Goal: Transaction & Acquisition: Download file/media

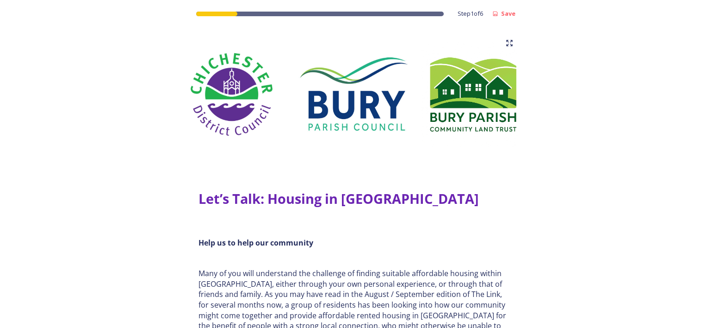
scroll to position [1157, 0]
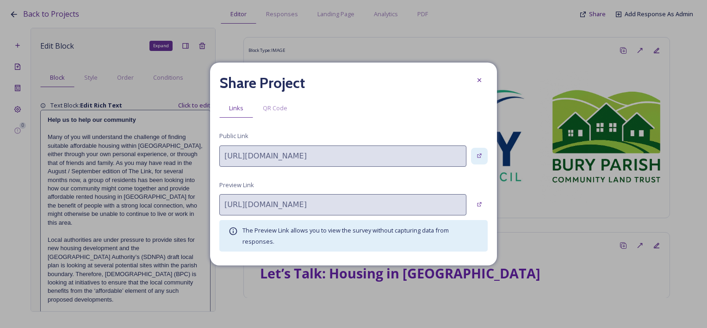
click at [478, 156] on icon at bounding box center [479, 156] width 6 height 6
click at [479, 80] on icon at bounding box center [479, 80] width 4 height 4
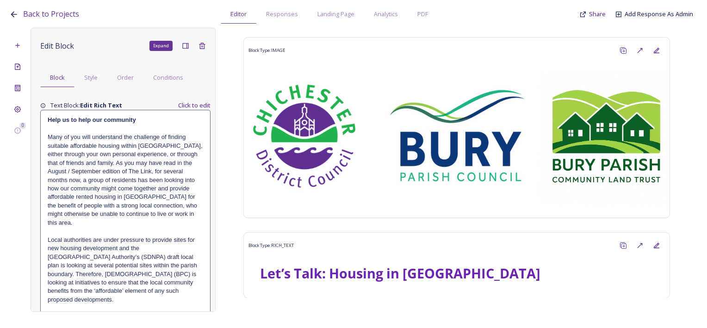
click at [15, 8] on div "Back to Projects Editor Responses Landing Page Analytics PDF Share Add Response…" at bounding box center [355, 12] width 693 height 24
click at [43, 16] on span "Back to Projects" at bounding box center [51, 14] width 56 height 10
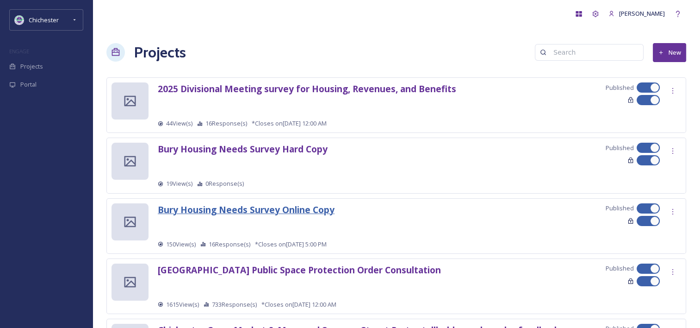
click at [291, 211] on strong "Bury Housing Needs Survey Online Copy" at bounding box center [246, 209] width 177 height 12
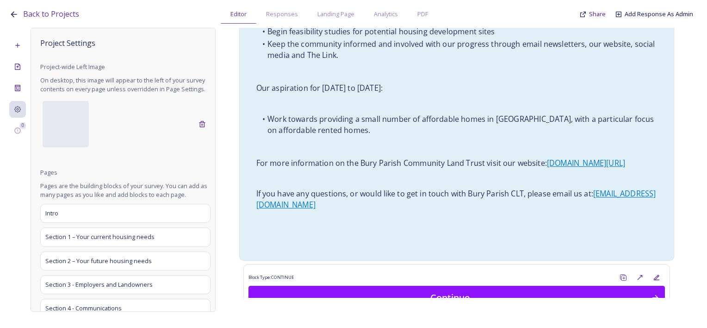
scroll to position [1157, 0]
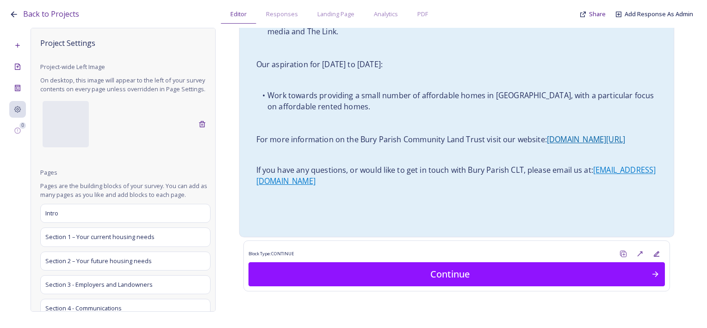
click at [595, 134] on link "[DOMAIN_NAME][URL]" at bounding box center [586, 139] width 78 height 10
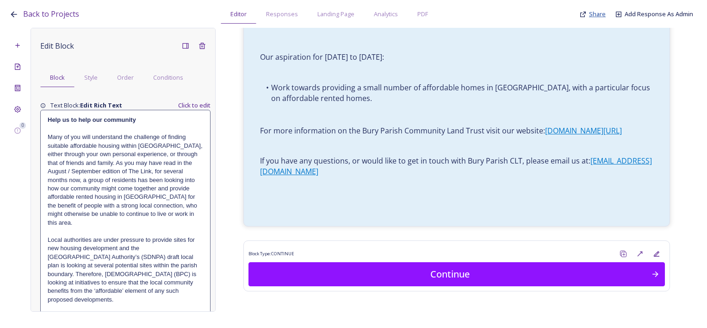
click at [597, 14] on span "Share" at bounding box center [597, 14] width 17 height 8
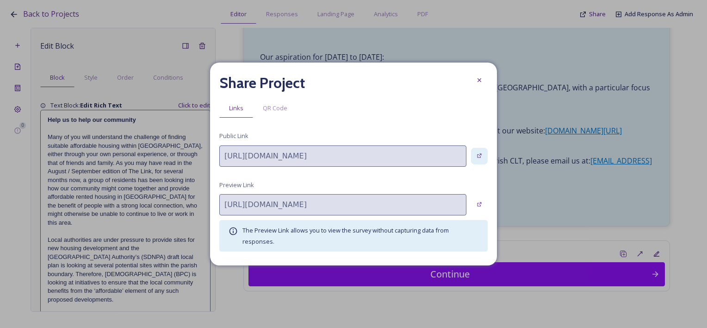
click at [476, 156] on icon at bounding box center [479, 156] width 6 height 6
click at [477, 80] on icon at bounding box center [479, 79] width 7 height 7
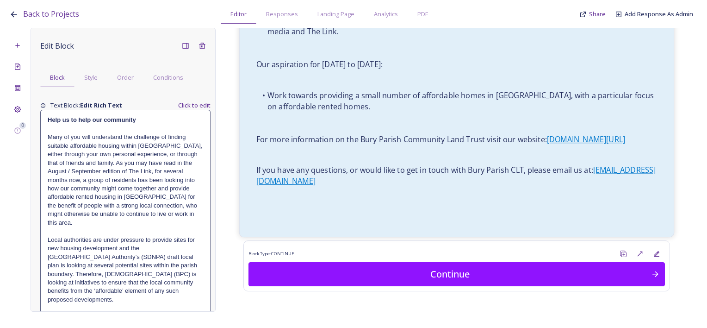
click at [450, 99] on ul "Work towards providing a small number of affordable homes in [GEOGRAPHIC_DATA],…" at bounding box center [456, 102] width 401 height 24
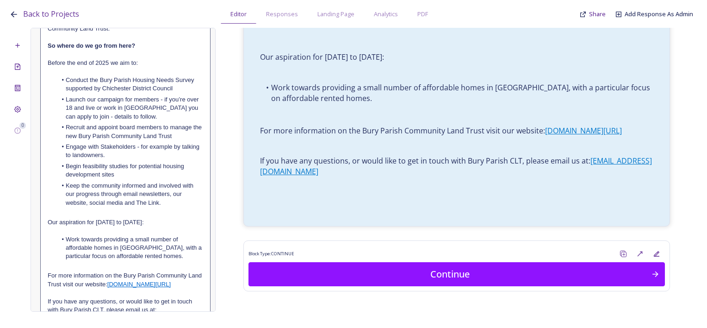
scroll to position [851, 0]
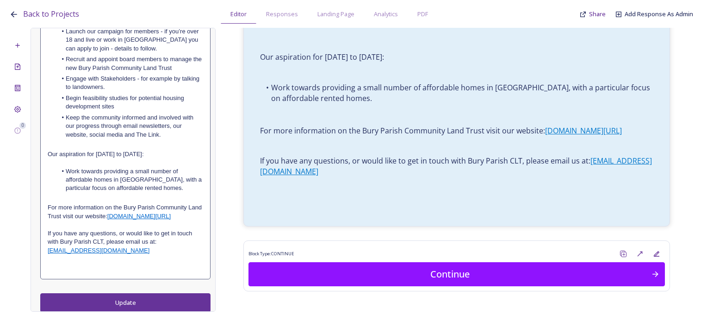
click at [113, 222] on p at bounding box center [125, 224] width 155 height 8
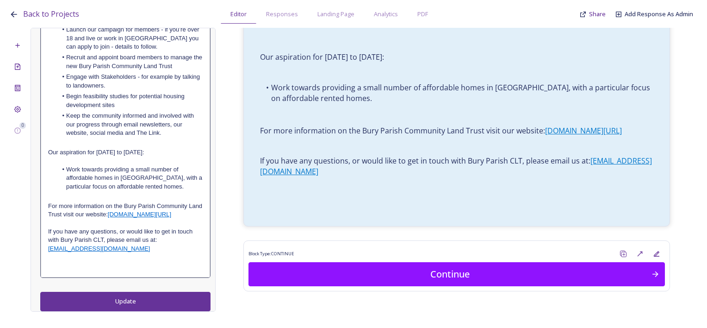
click at [114, 211] on p "For more information on the Bury Parish Community Land Trust visit our website:…" at bounding box center [125, 210] width 155 height 17
click at [124, 215] on link "[DOMAIN_NAME][URL]" at bounding box center [139, 213] width 63 height 7
click at [199, 235] on link at bounding box center [203, 238] width 22 height 7
type input "https://app.snapsea.io/collaborate/projects/www.buryparishclt.org/"
click at [126, 234] on input "text" at bounding box center [129, 239] width 79 height 12
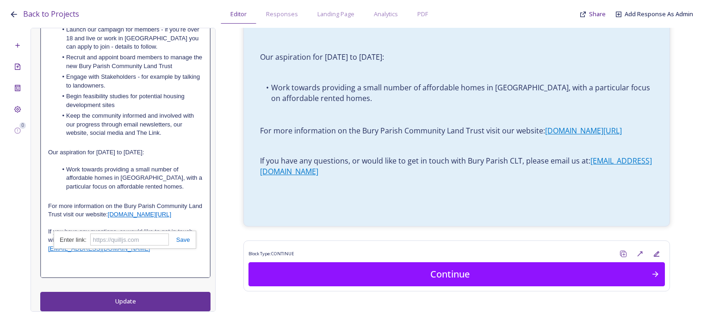
paste input "https://www.buryparishclt.org/"
type input "https://www.buryparishclt.org/"
click at [183, 236] on link at bounding box center [179, 239] width 21 height 7
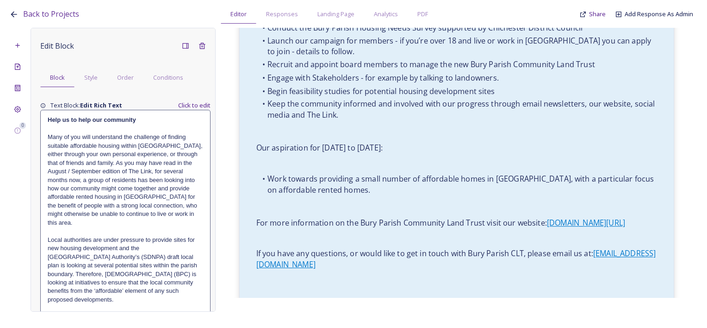
scroll to position [740, 0]
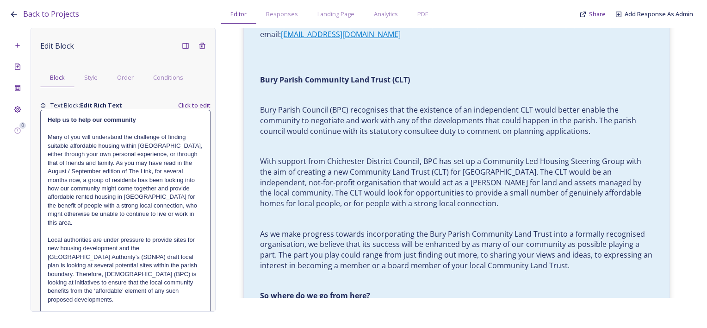
click at [588, 12] on div "Share" at bounding box center [592, 14] width 26 height 9
click at [596, 10] on span "Share" at bounding box center [597, 14] width 17 height 8
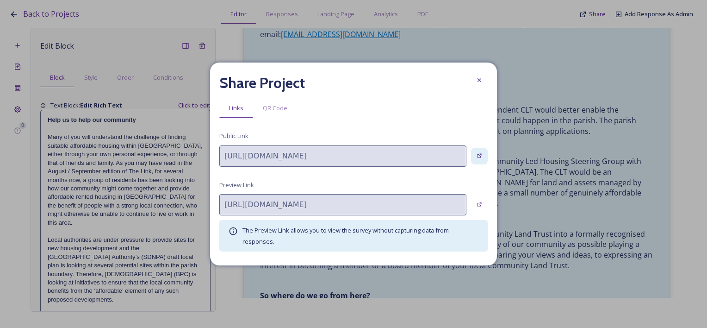
click at [481, 154] on icon at bounding box center [479, 156] width 5 height 5
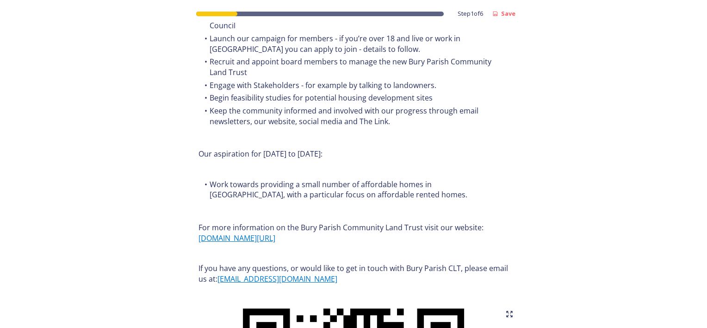
scroll to position [1064, 0]
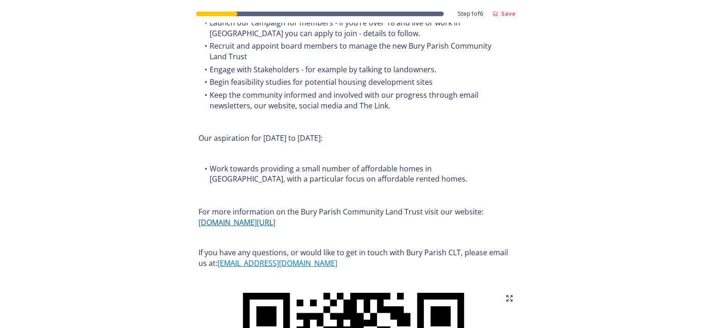
click at [272, 223] on link "[DOMAIN_NAME][URL]" at bounding box center [236, 222] width 77 height 10
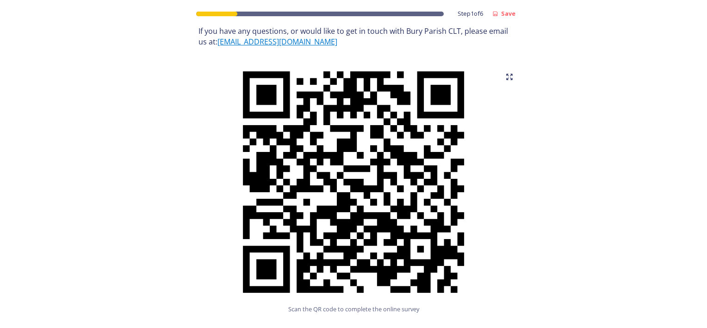
scroll to position [1331, 0]
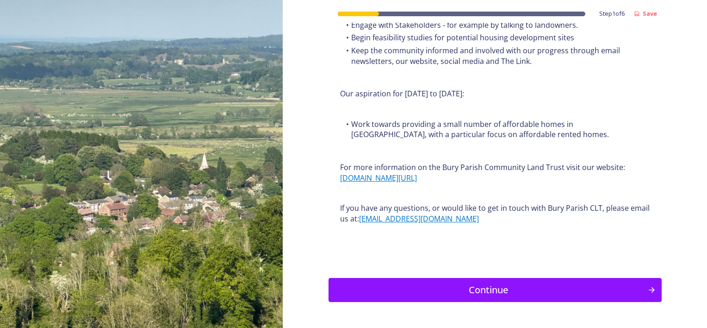
scroll to position [1110, 0]
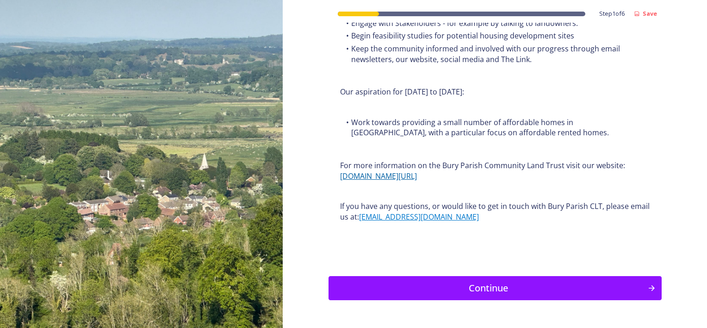
click at [411, 175] on link "[DOMAIN_NAME][URL]" at bounding box center [378, 176] width 77 height 10
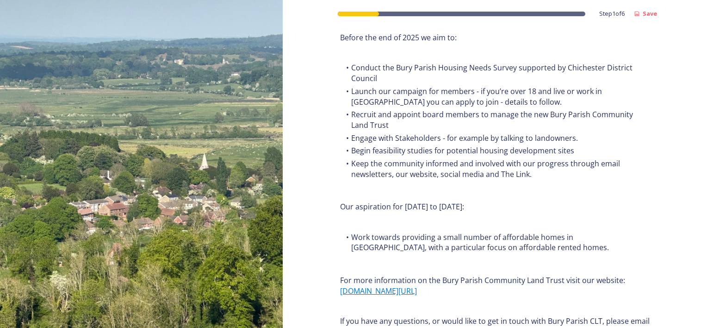
scroll to position [1110, 0]
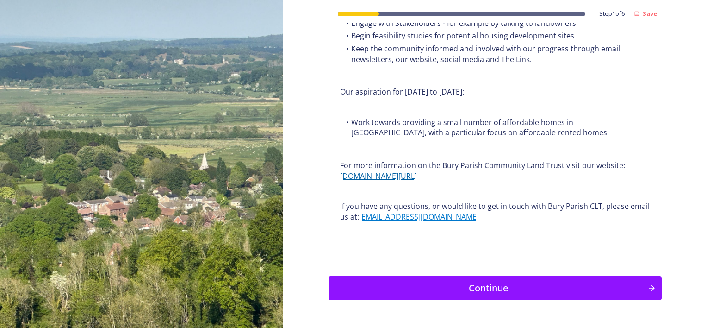
click at [408, 178] on link "[DOMAIN_NAME][URL]" at bounding box center [378, 176] width 77 height 10
drag, startPoint x: 420, startPoint y: 174, endPoint x: 339, endPoint y: 176, distance: 81.4
click at [340, 176] on p "For more information on the Bury Parish Community Land Trust visit our website:…" at bounding box center [495, 170] width 310 height 21
drag, startPoint x: 339, startPoint y: 176, endPoint x: 344, endPoint y: 175, distance: 5.3
copy link "[DOMAIN_NAME][URL]"
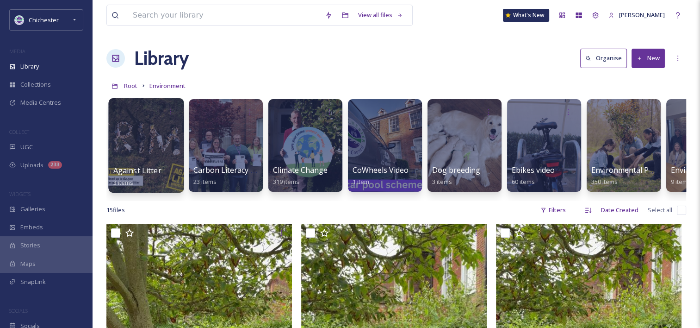
click at [177, 136] on div at bounding box center [145, 145] width 75 height 94
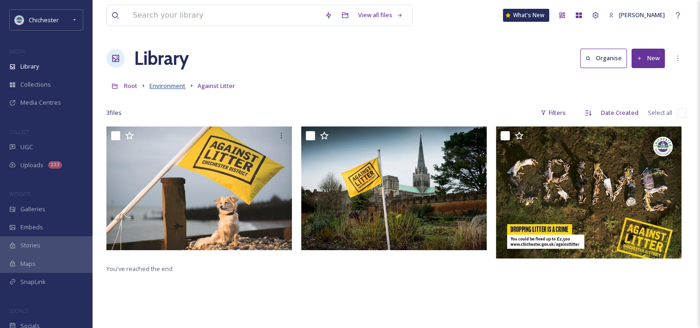
click at [179, 84] on span "Environment" at bounding box center [167, 85] width 36 height 8
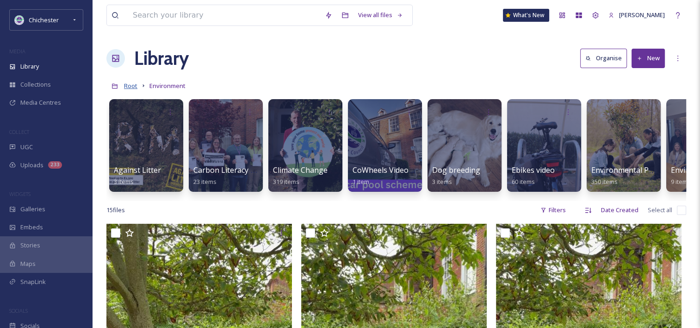
click at [133, 84] on span "Root" at bounding box center [130, 85] width 13 height 8
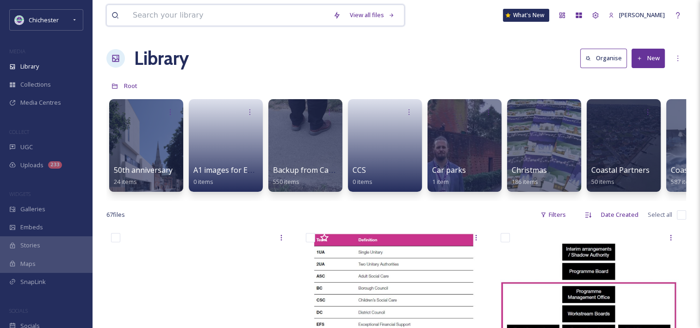
click at [274, 12] on input at bounding box center [228, 15] width 200 height 20
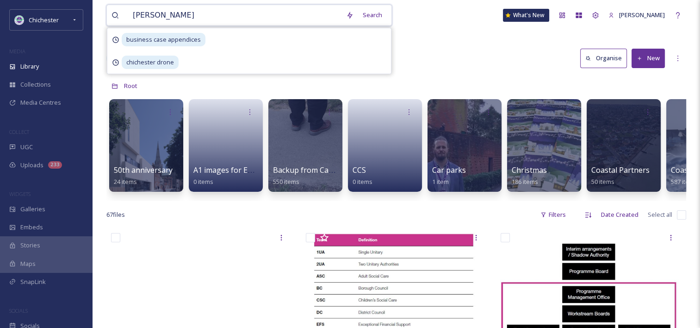
type input "mark chilton"
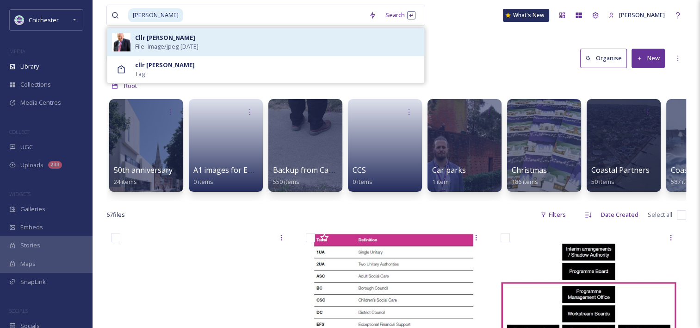
click at [282, 44] on div "Cllr Mark Chilton File - image/jpeg - Sep 04 2025" at bounding box center [277, 42] width 285 height 18
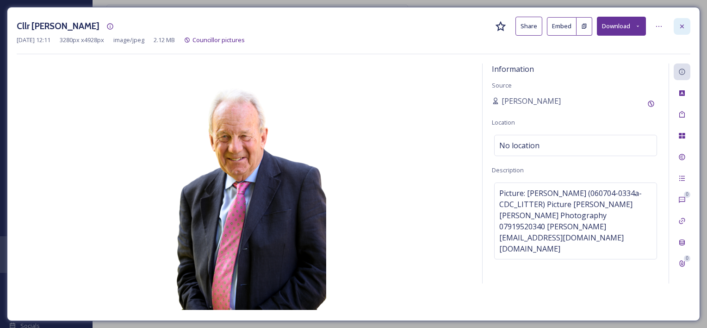
click at [681, 28] on icon at bounding box center [681, 26] width 7 height 7
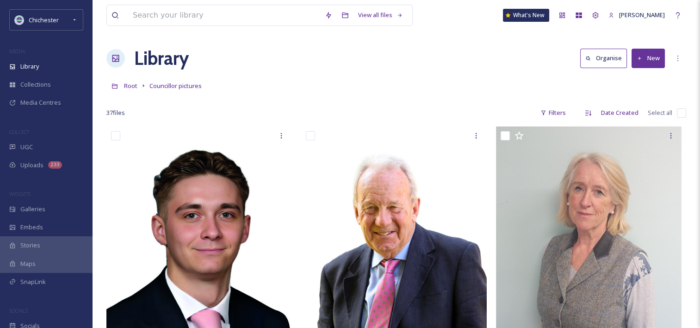
click at [119, 58] on icon at bounding box center [115, 58] width 9 height 9
click at [152, 57] on h1 "Library" at bounding box center [161, 58] width 55 height 28
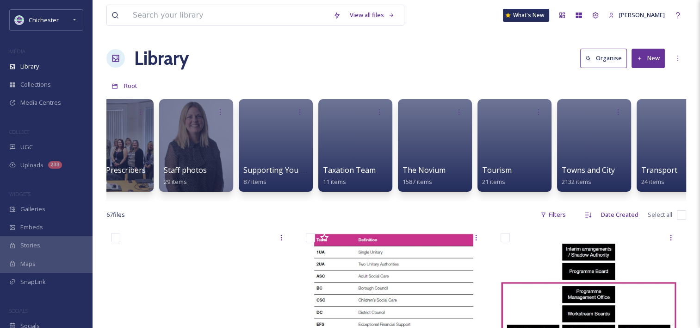
scroll to position [0, 4035]
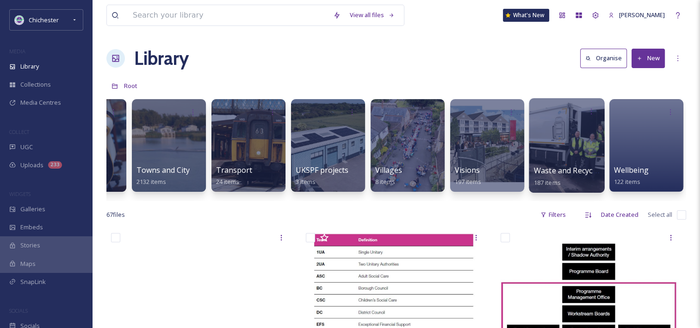
click at [583, 141] on div at bounding box center [566, 145] width 75 height 94
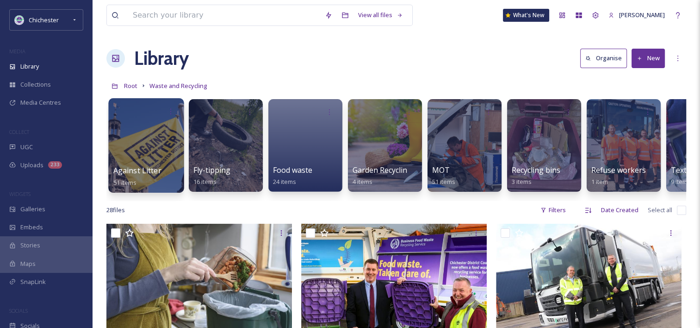
click at [162, 141] on div at bounding box center [145, 145] width 75 height 94
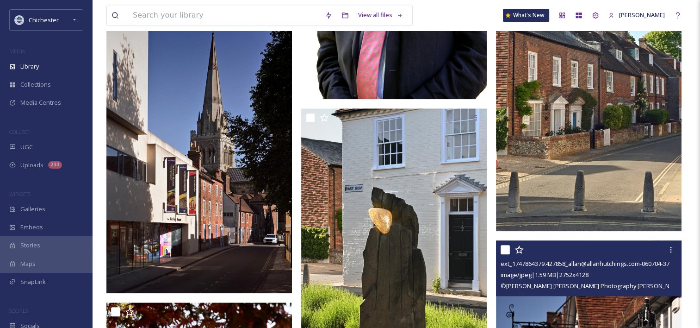
scroll to position [668, 0]
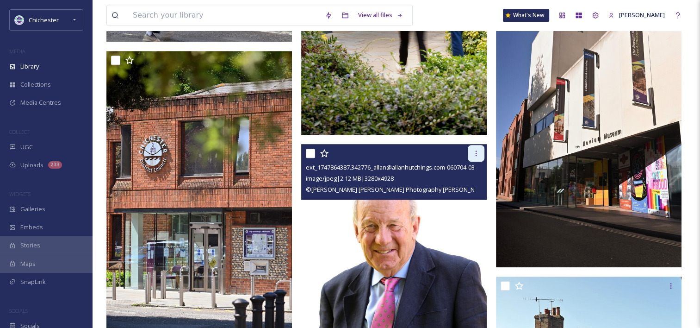
click at [479, 150] on icon at bounding box center [475, 152] width 7 height 7
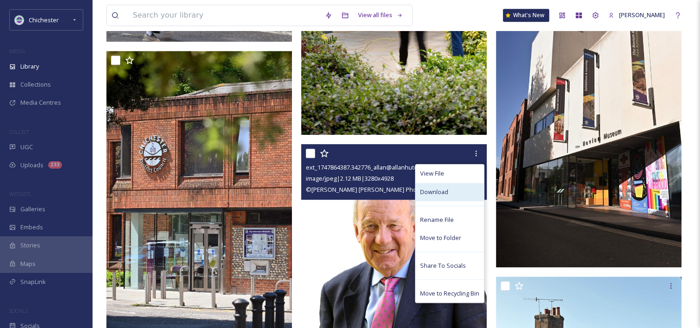
click at [466, 193] on div "Download" at bounding box center [449, 192] width 68 height 18
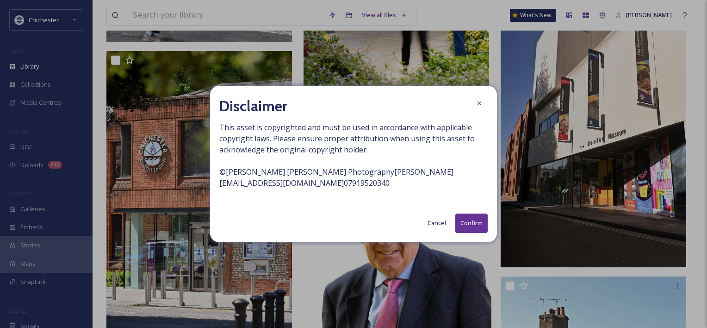
click at [471, 221] on button "Confirm" at bounding box center [471, 222] width 32 height 19
